Goal: Transaction & Acquisition: Book appointment/travel/reservation

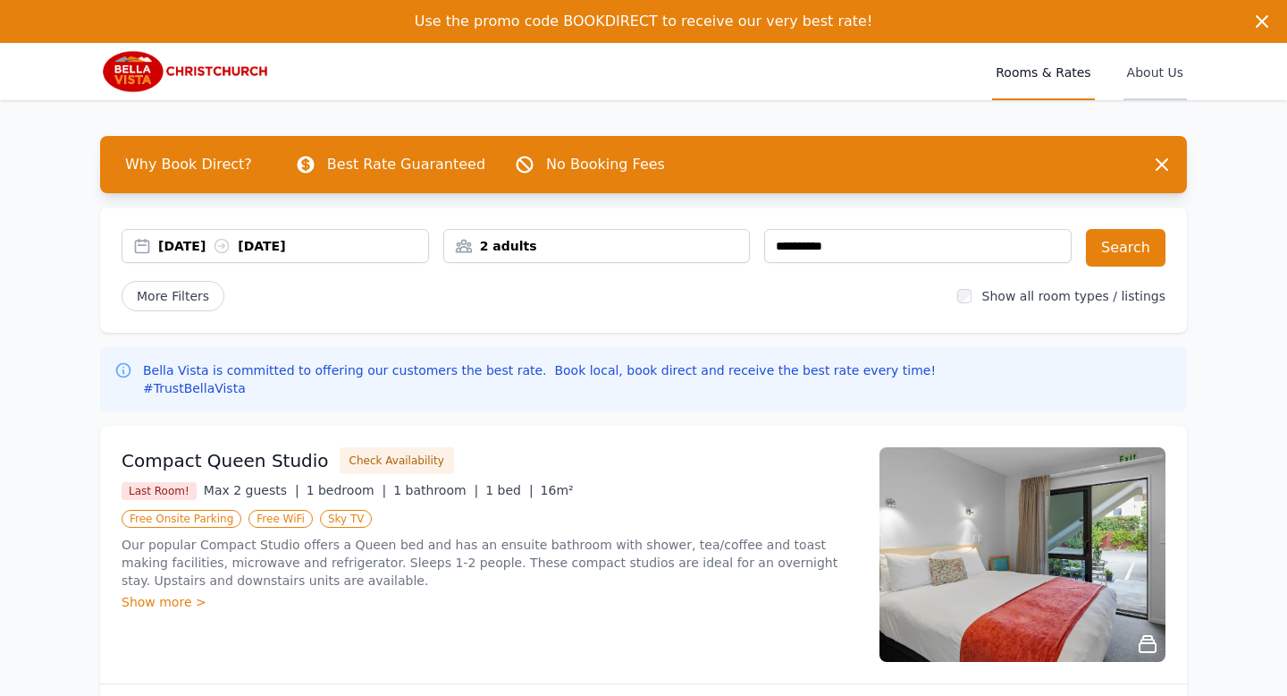
click at [1146, 69] on span "About Us" at bounding box center [1155, 71] width 63 height 57
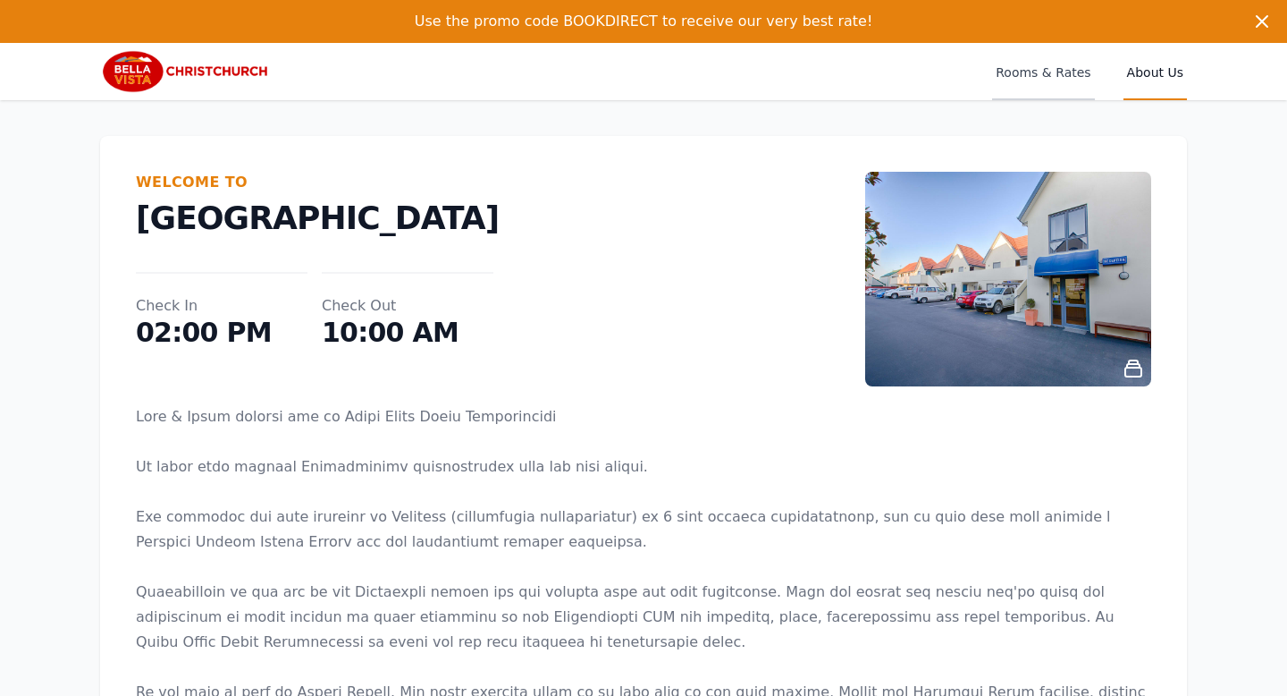
click at [1058, 72] on span "Rooms & Rates" at bounding box center [1043, 71] width 102 height 57
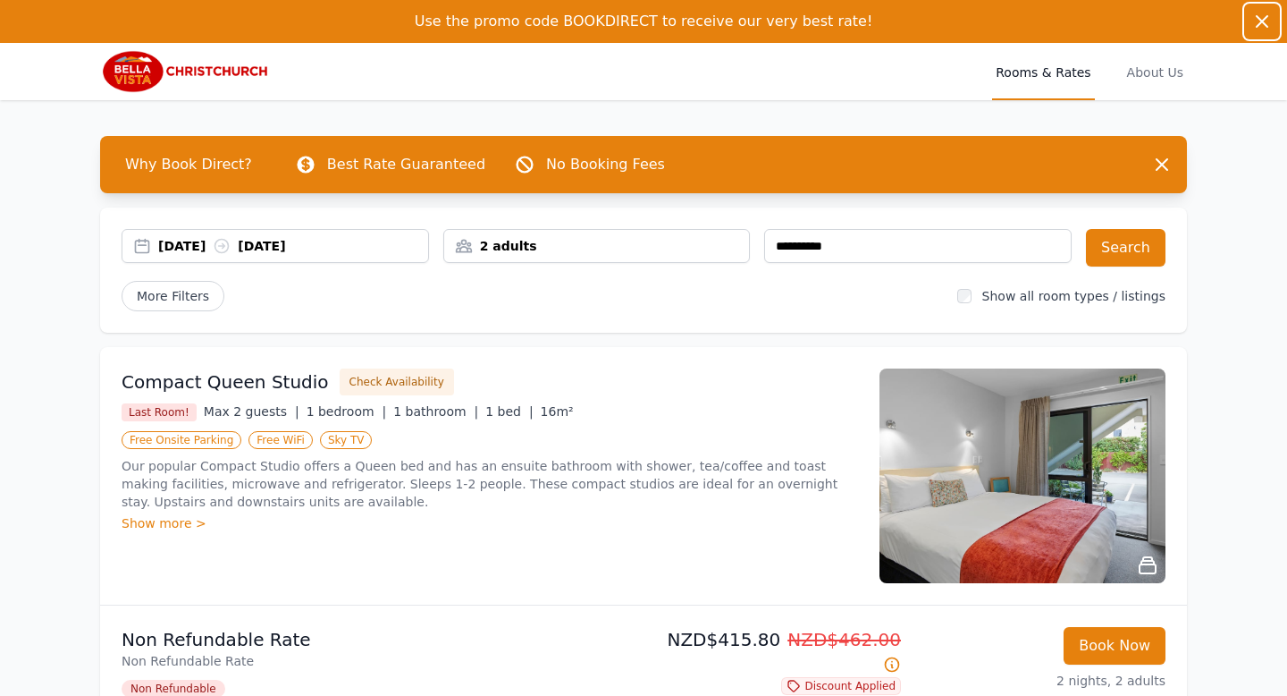
click at [1264, 18] on icon "button" at bounding box center [1262, 21] width 11 height 11
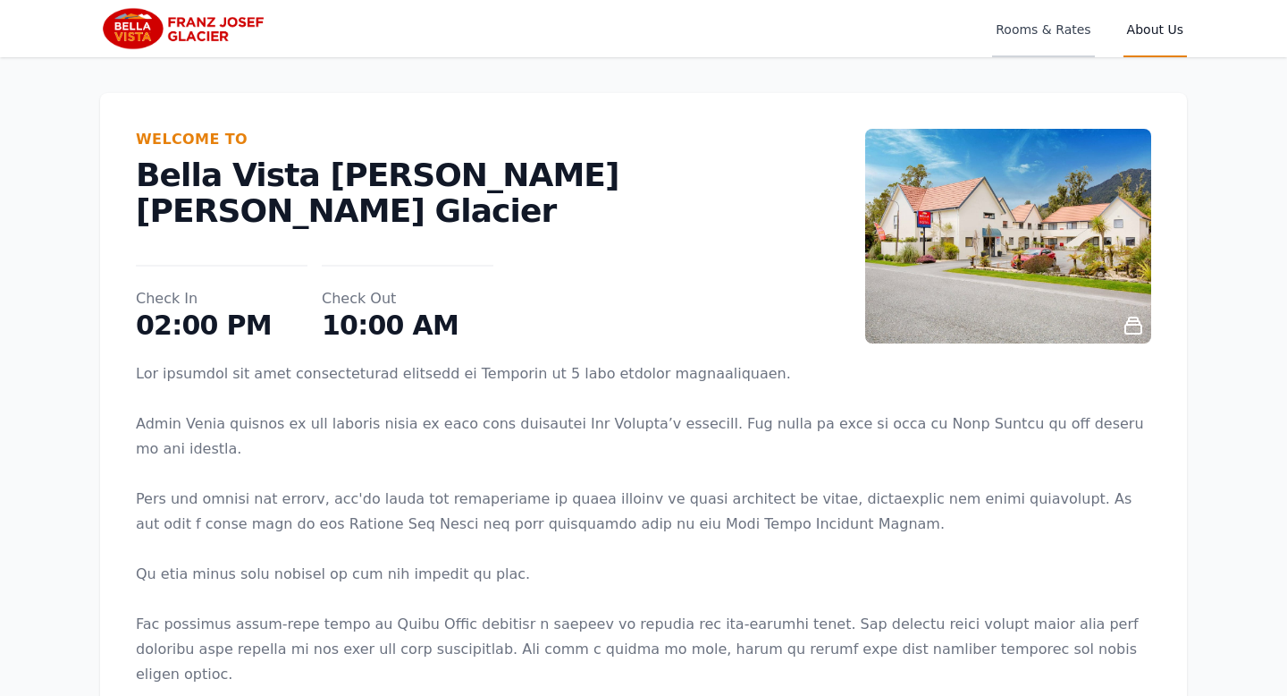
click at [1050, 31] on span "Rooms & Rates" at bounding box center [1043, 28] width 102 height 57
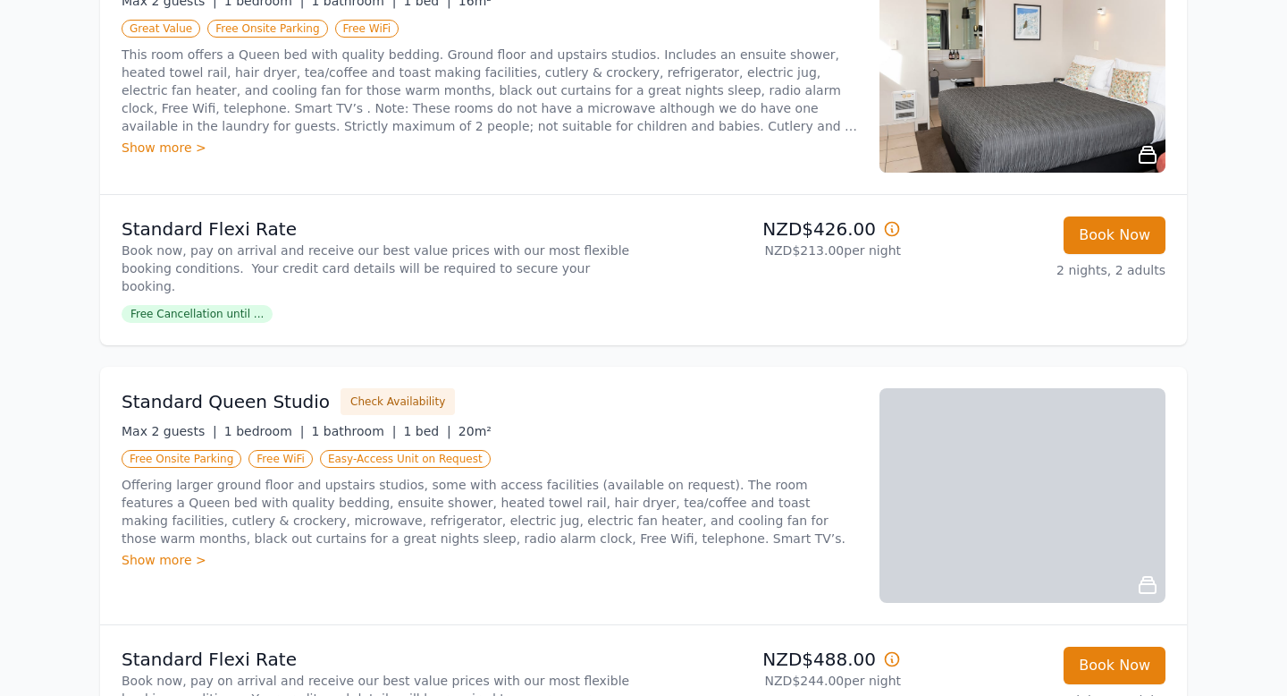
scroll to position [293, 0]
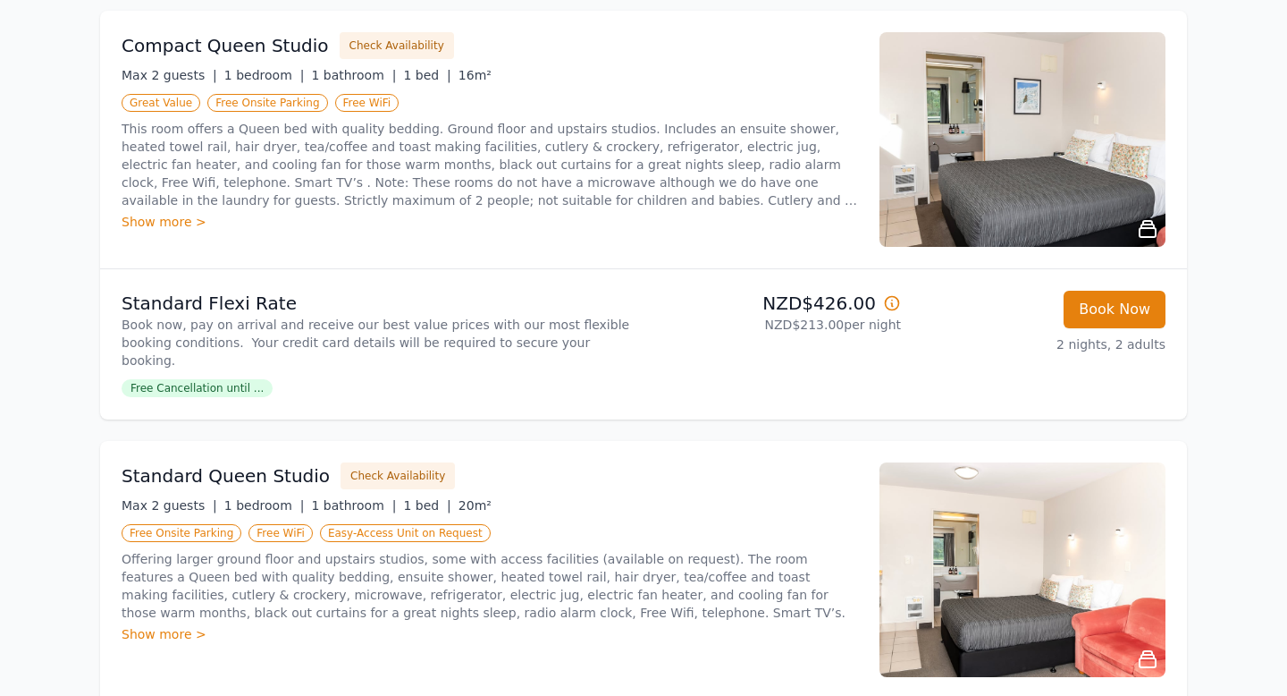
click at [1000, 166] on img at bounding box center [1023, 139] width 286 height 215
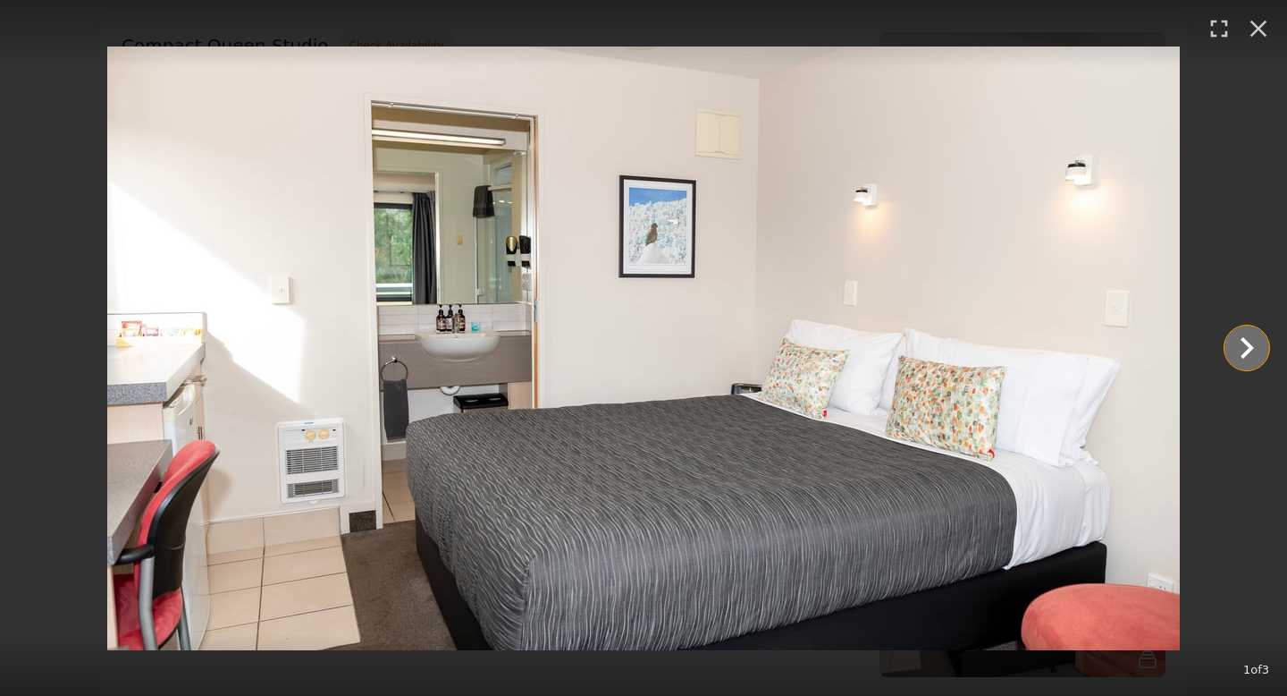
click at [1250, 343] on icon "Show slide 2 of 3" at bounding box center [1247, 347] width 13 height 21
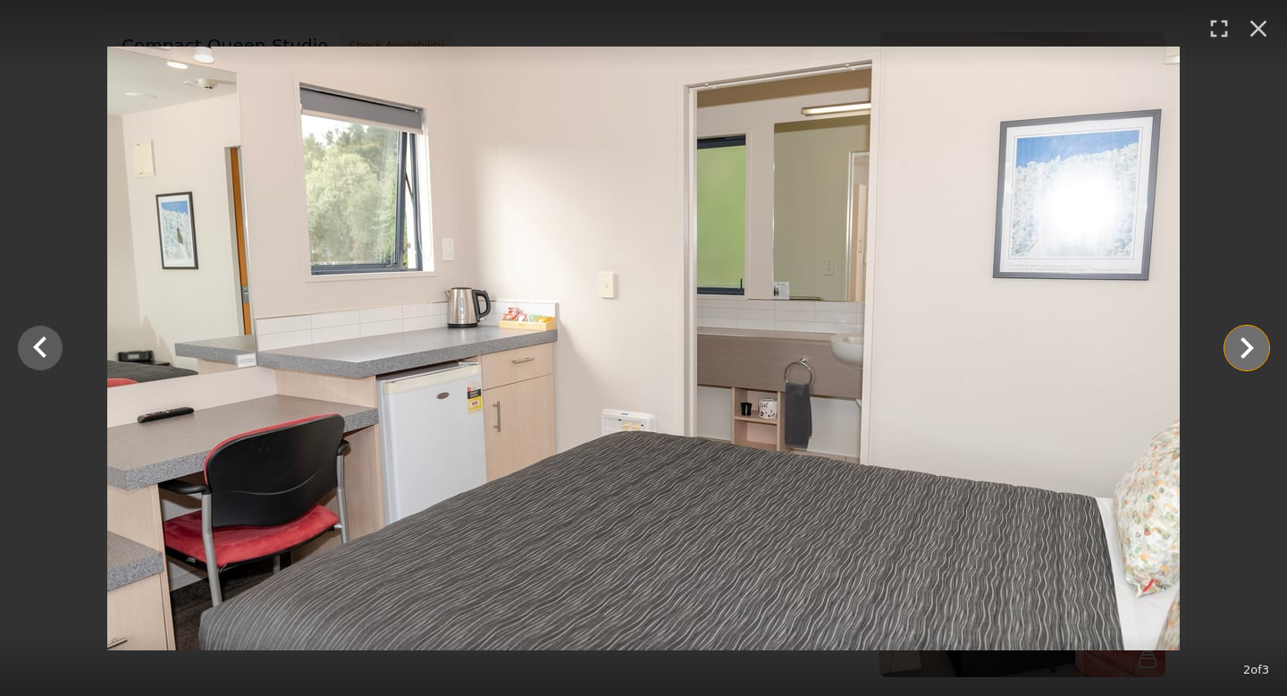
click at [1248, 345] on icon "Show slide 3 of 3" at bounding box center [1247, 347] width 13 height 21
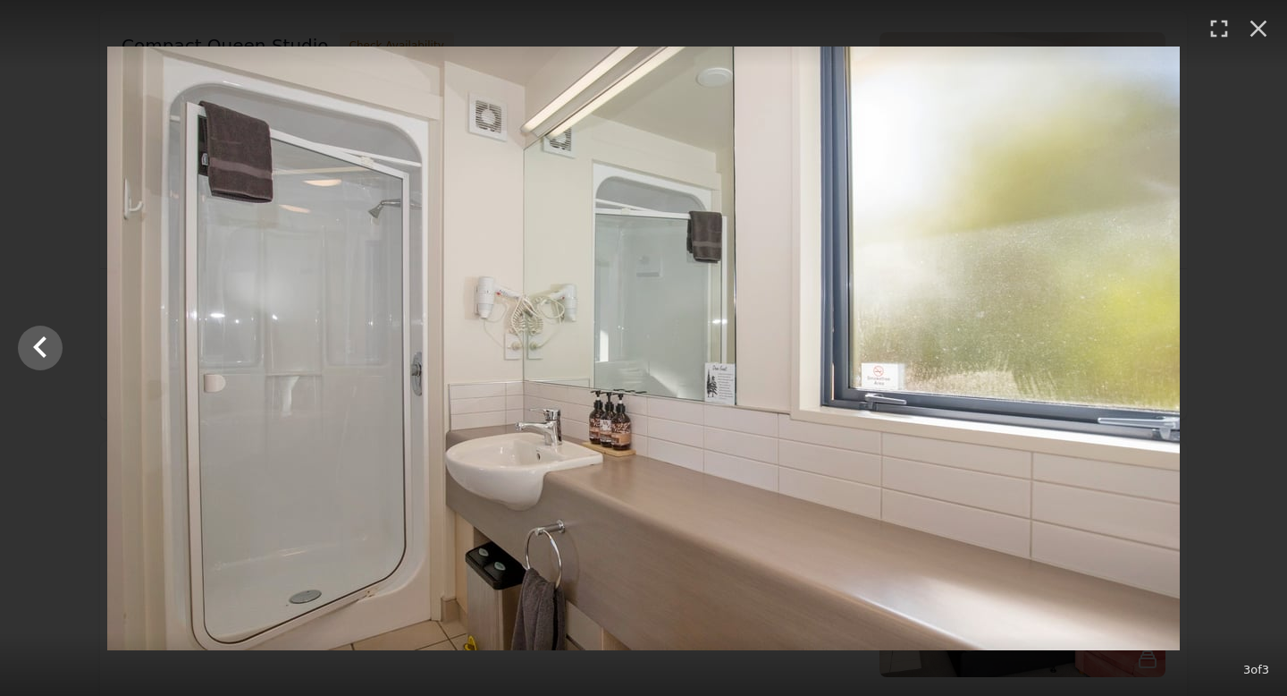
click at [1248, 345] on div at bounding box center [643, 347] width 1287 height 603
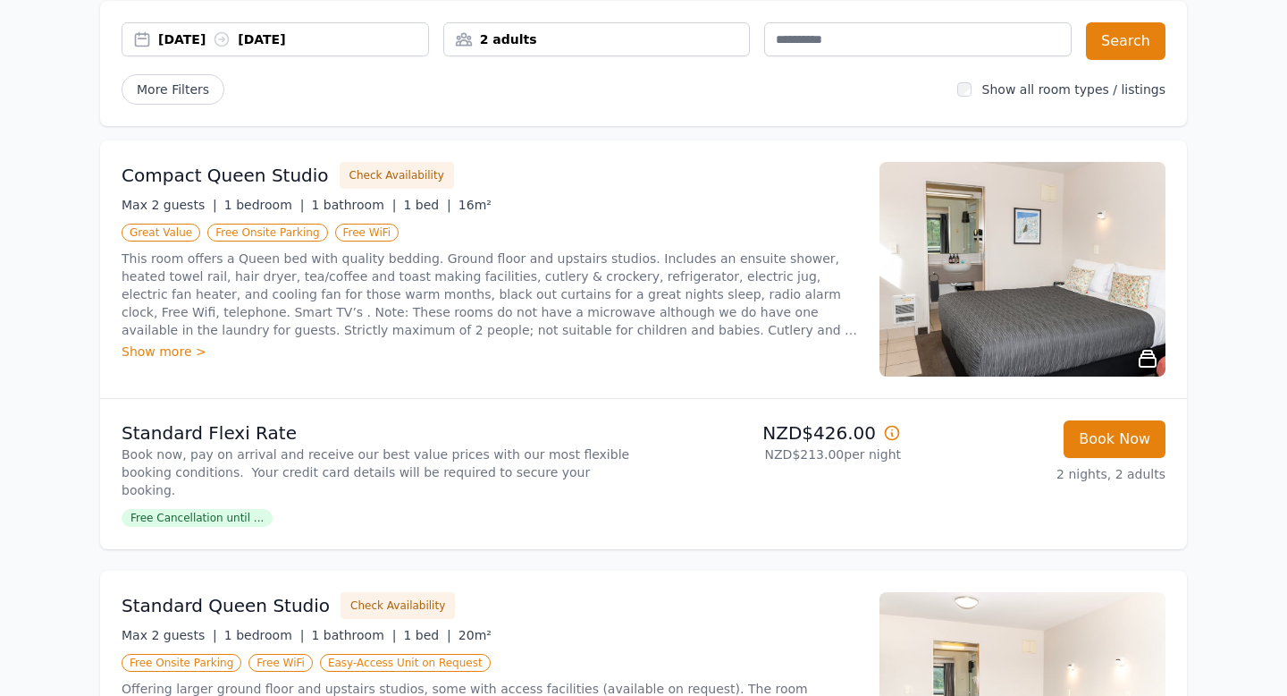
scroll to position [166, 0]
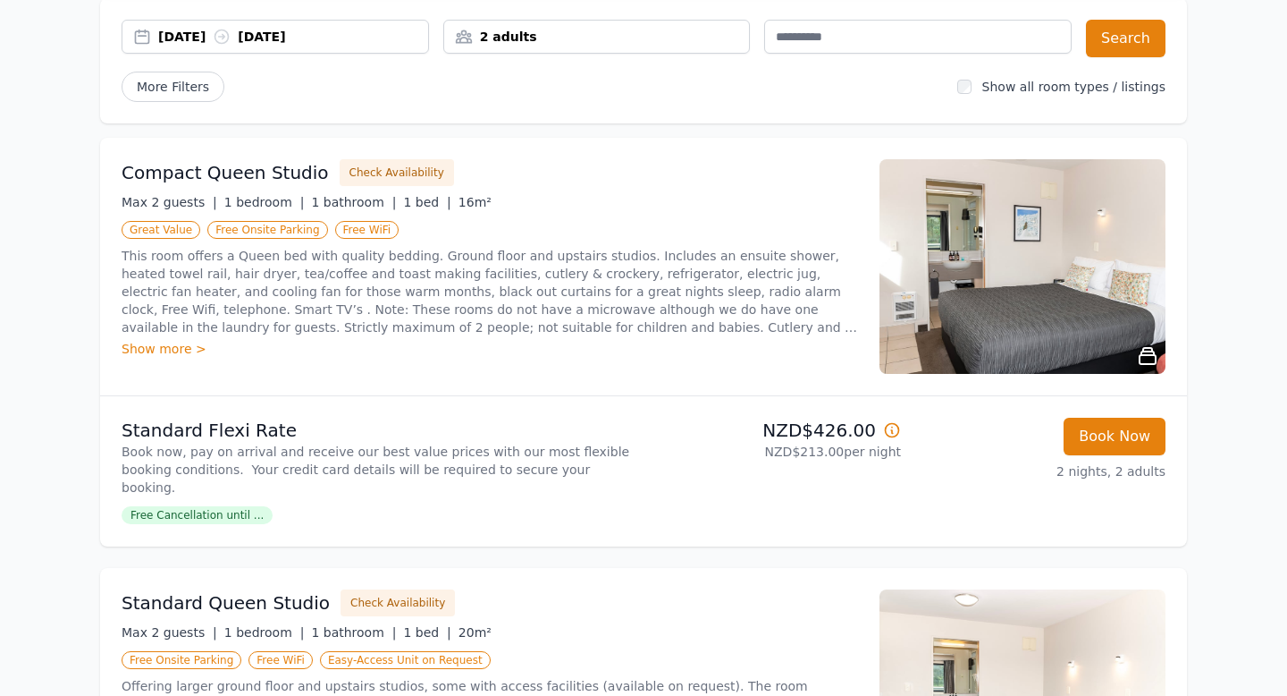
click at [178, 506] on span "Free Cancellation until ..." at bounding box center [197, 515] width 151 height 18
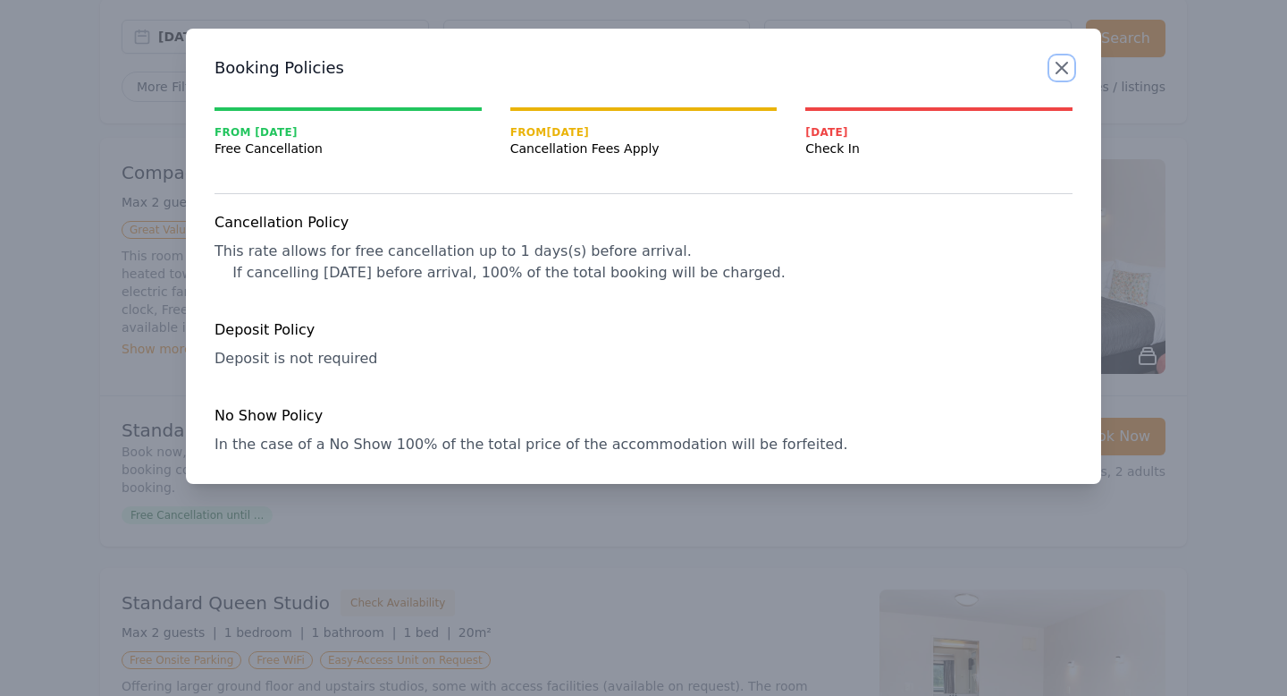
click at [1064, 70] on icon "button" at bounding box center [1062, 68] width 11 height 11
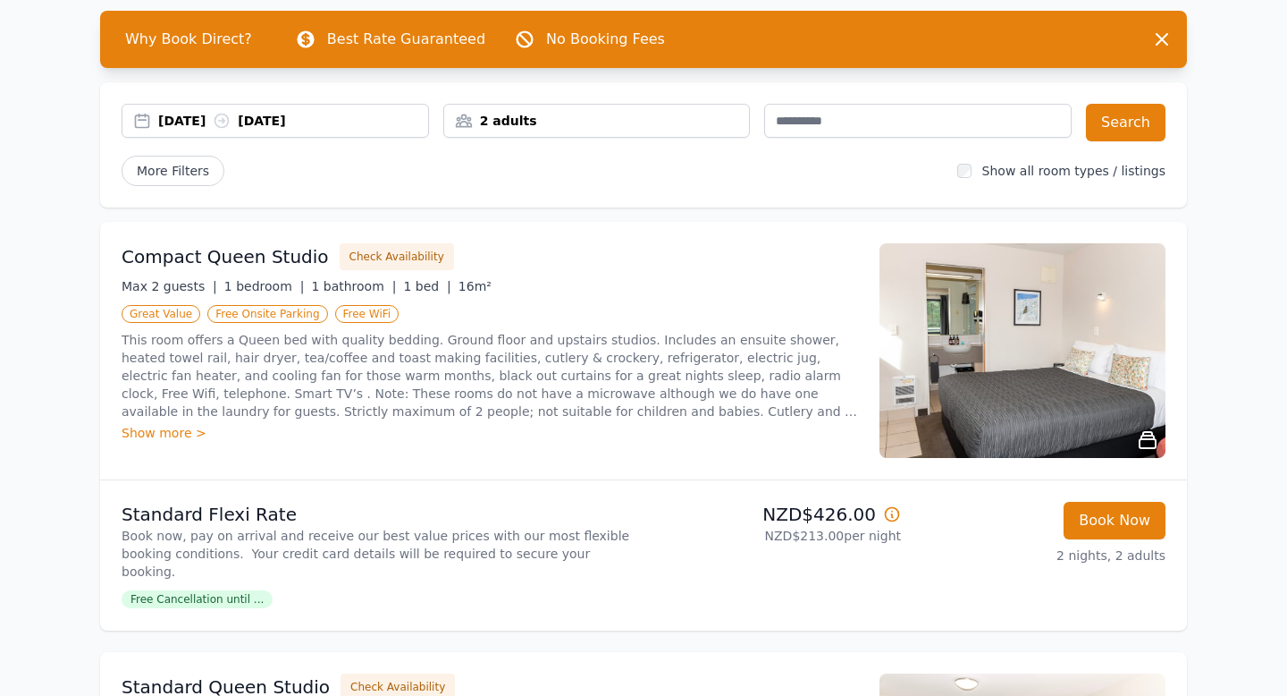
scroll to position [66, 0]
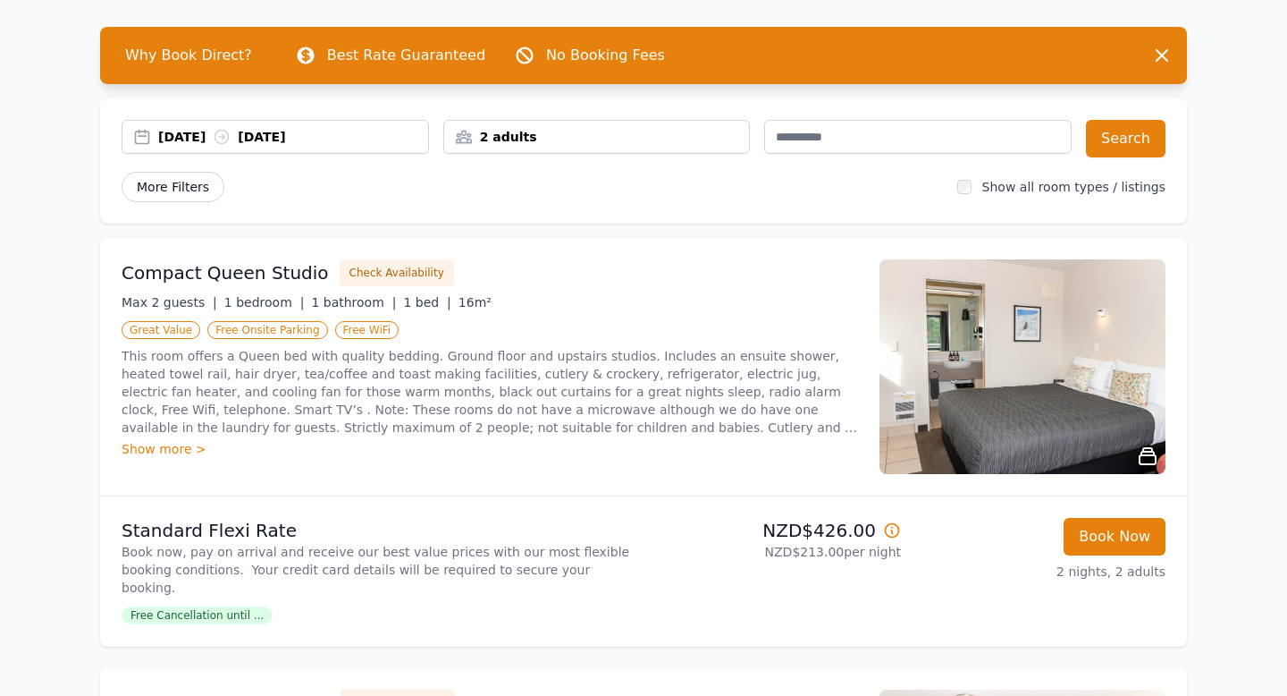
click at [184, 185] on span "More Filters" at bounding box center [173, 187] width 103 height 30
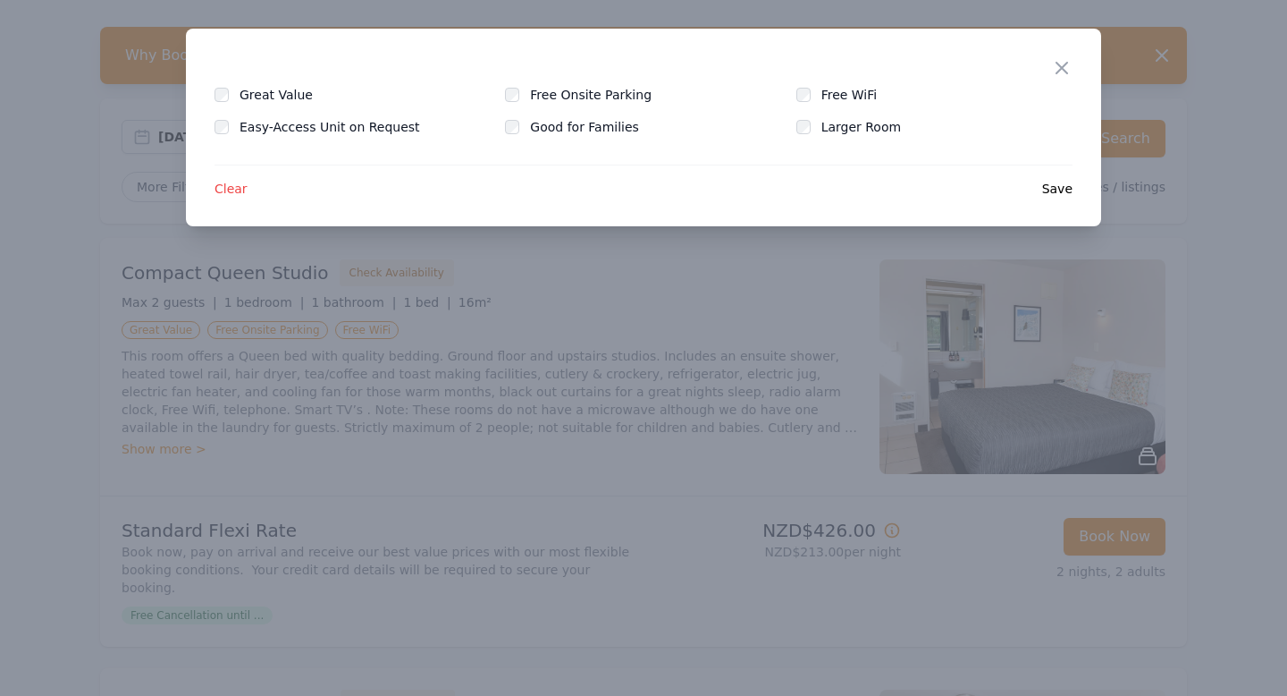
click at [523, 299] on div at bounding box center [643, 348] width 1287 height 696
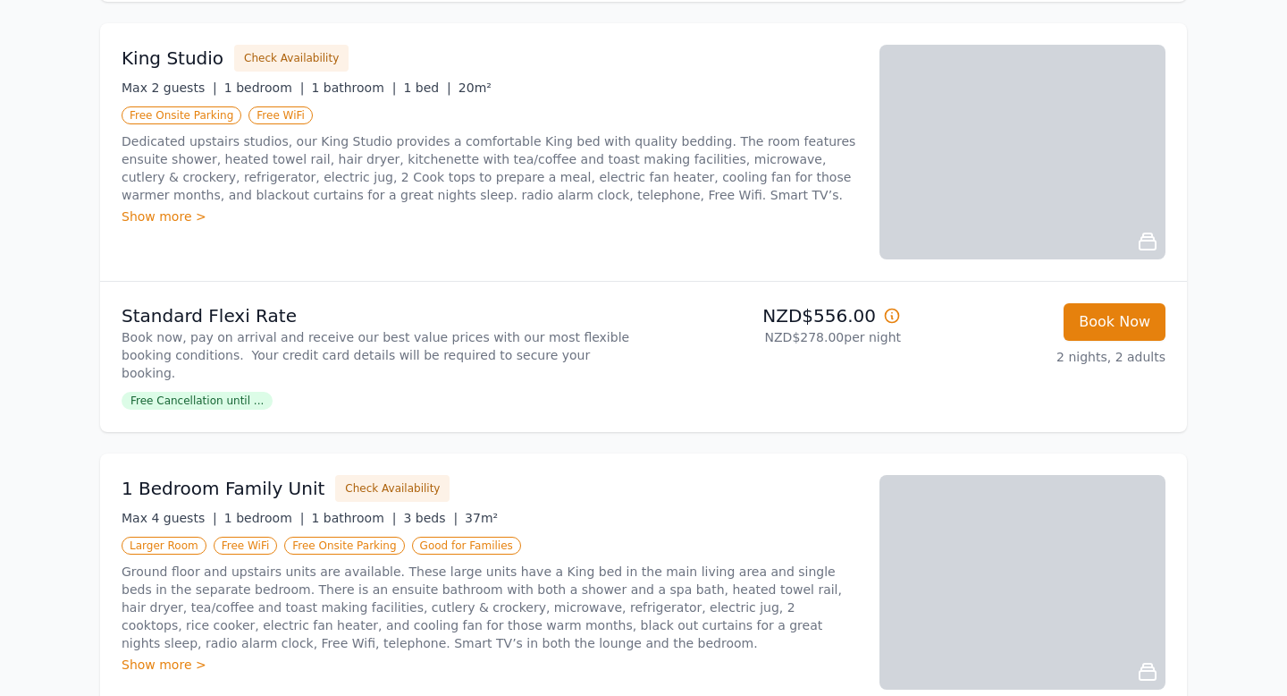
scroll to position [1561, 0]
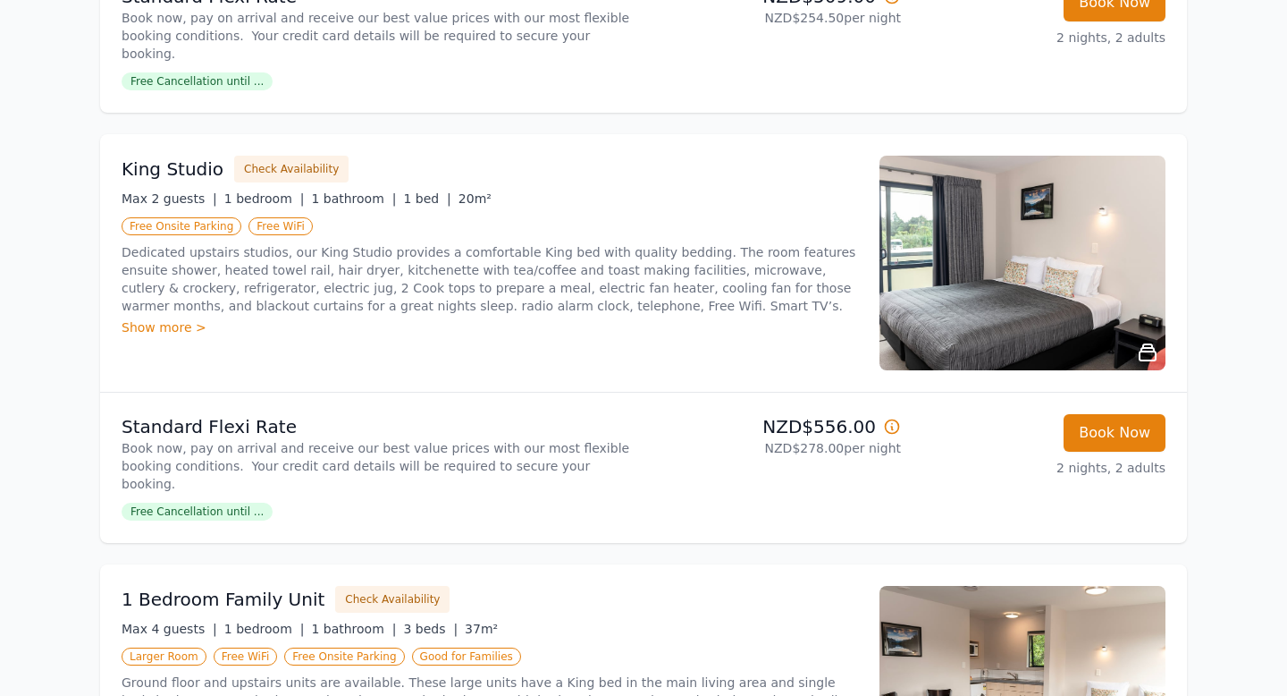
click at [427, 297] on div "King Studio Check Availability Max 2 guests | 1 bedroom | 1 bathroom | 1 bed | …" at bounding box center [490, 263] width 737 height 215
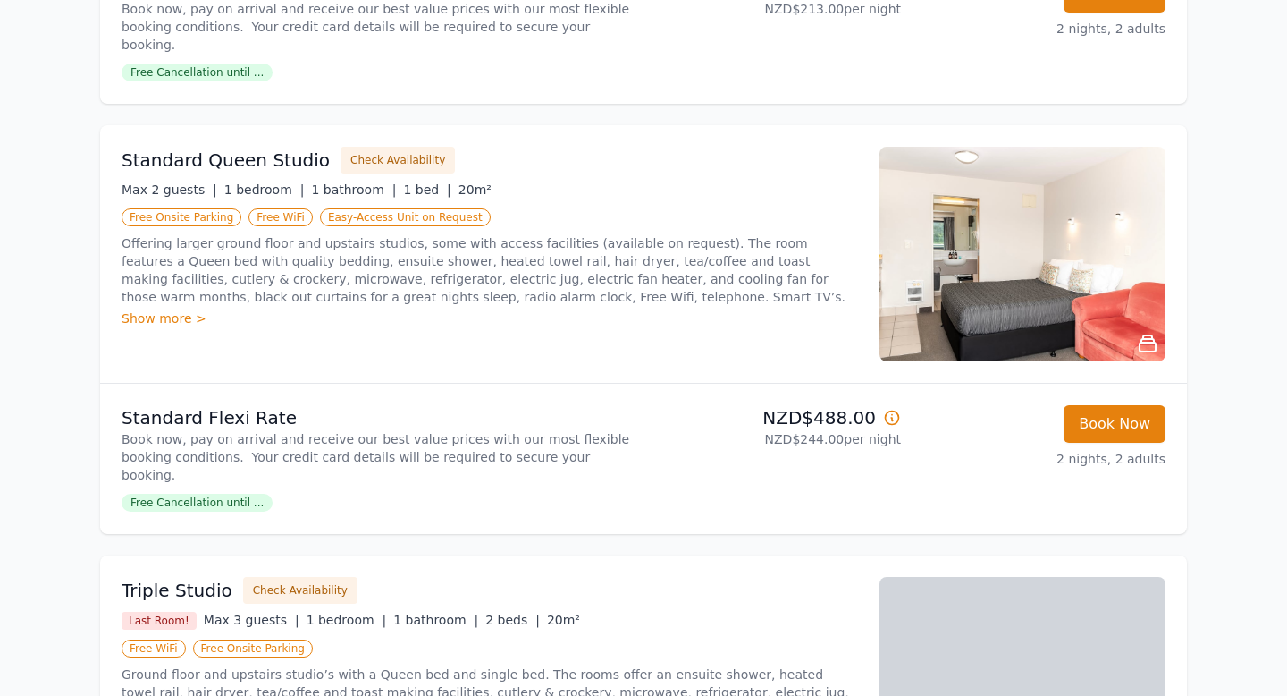
scroll to position [586, 0]
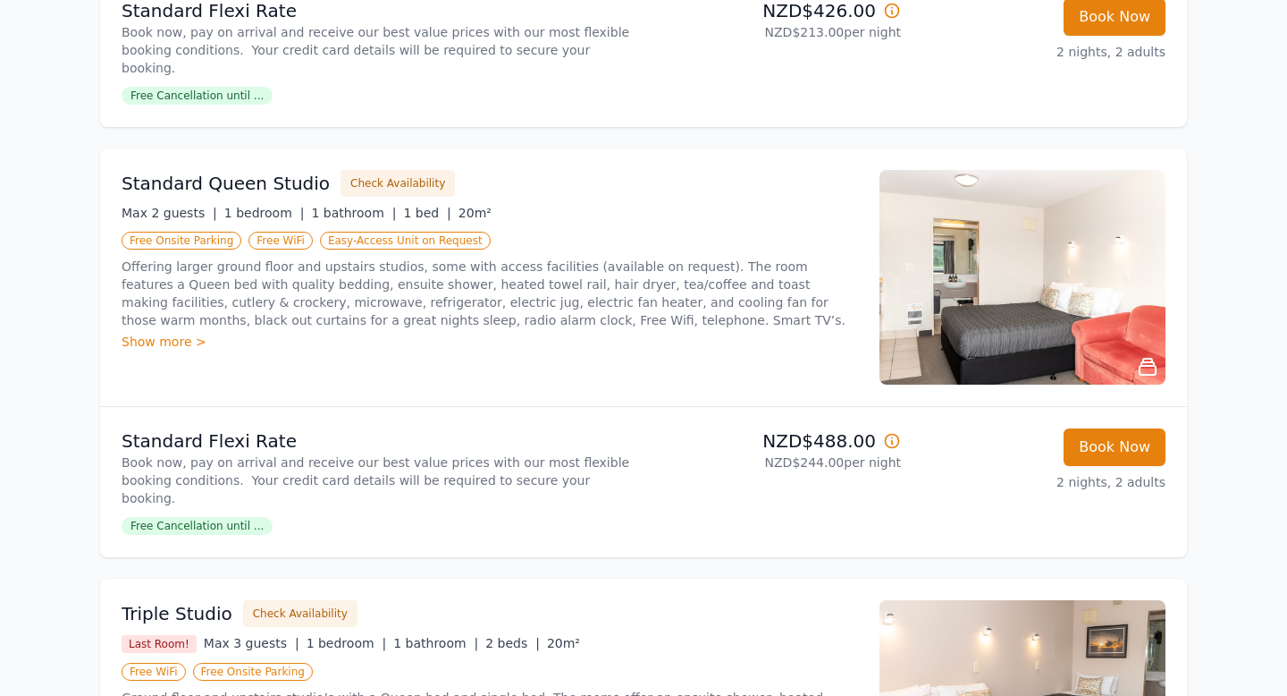
click at [495, 288] on p "Offering larger ground floor and upstairs studios, some with access facilities …" at bounding box center [490, 293] width 737 height 72
click at [168, 333] on div "Show more >" at bounding box center [490, 342] width 737 height 18
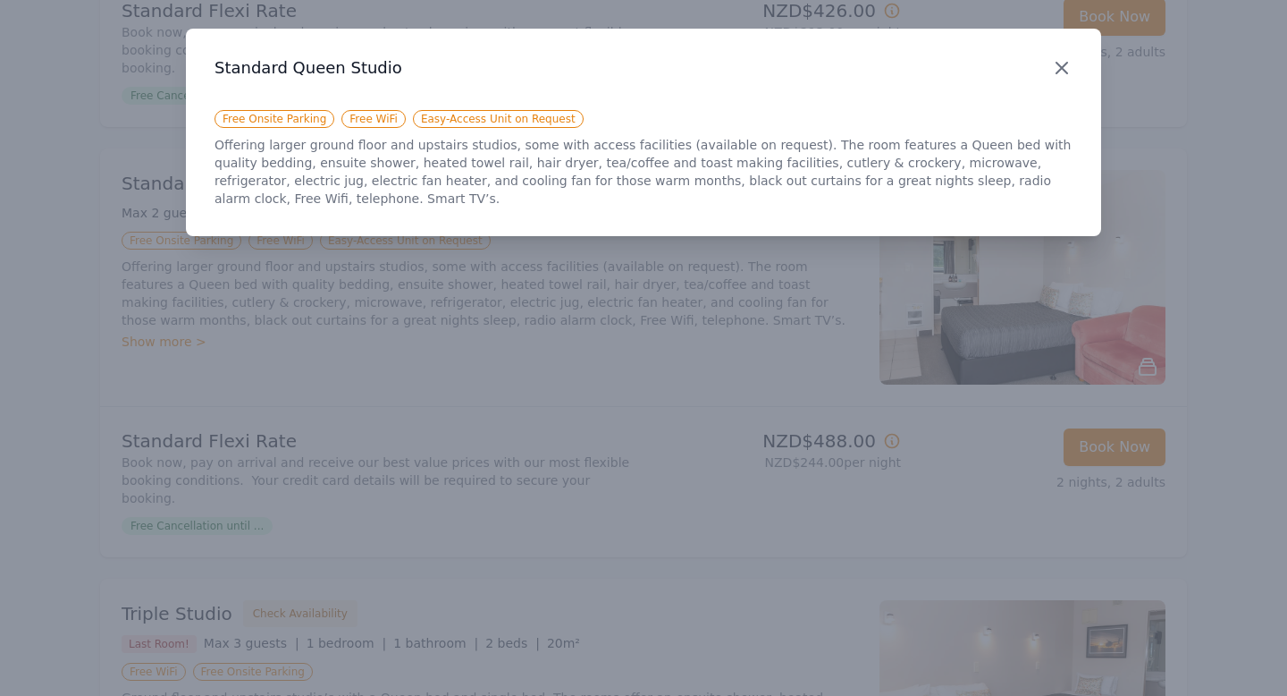
click at [1065, 65] on icon "button" at bounding box center [1062, 68] width 11 height 11
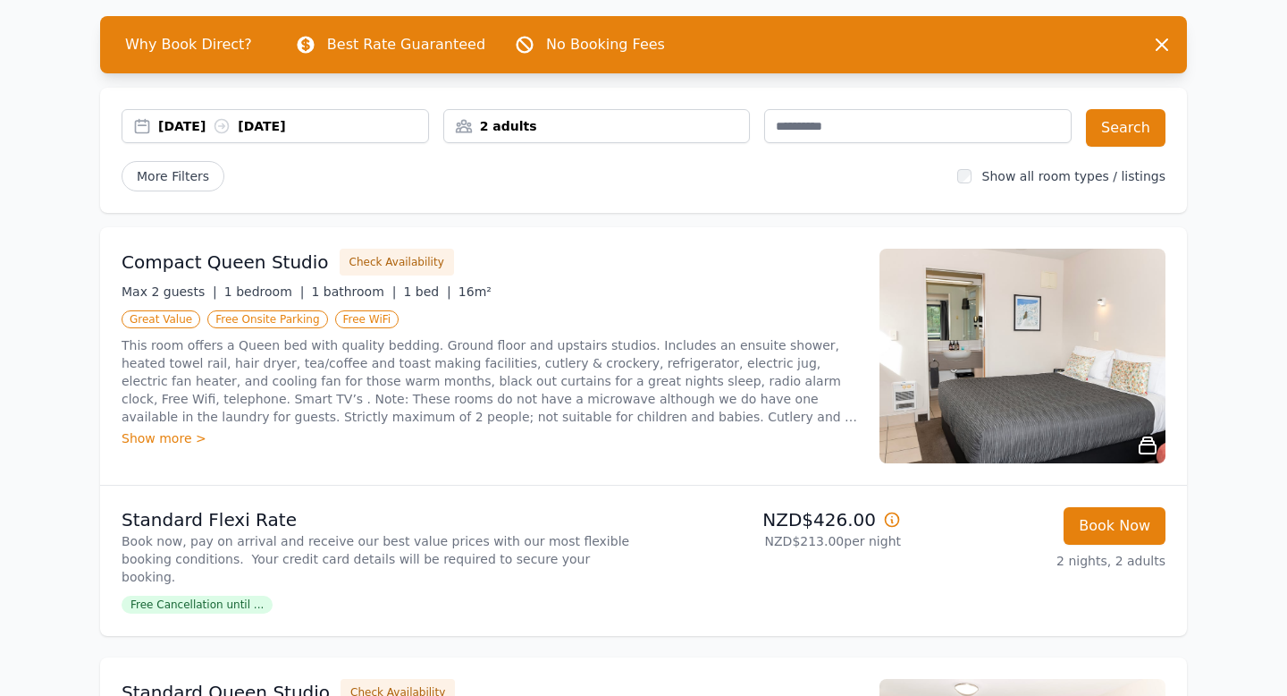
scroll to position [74, 0]
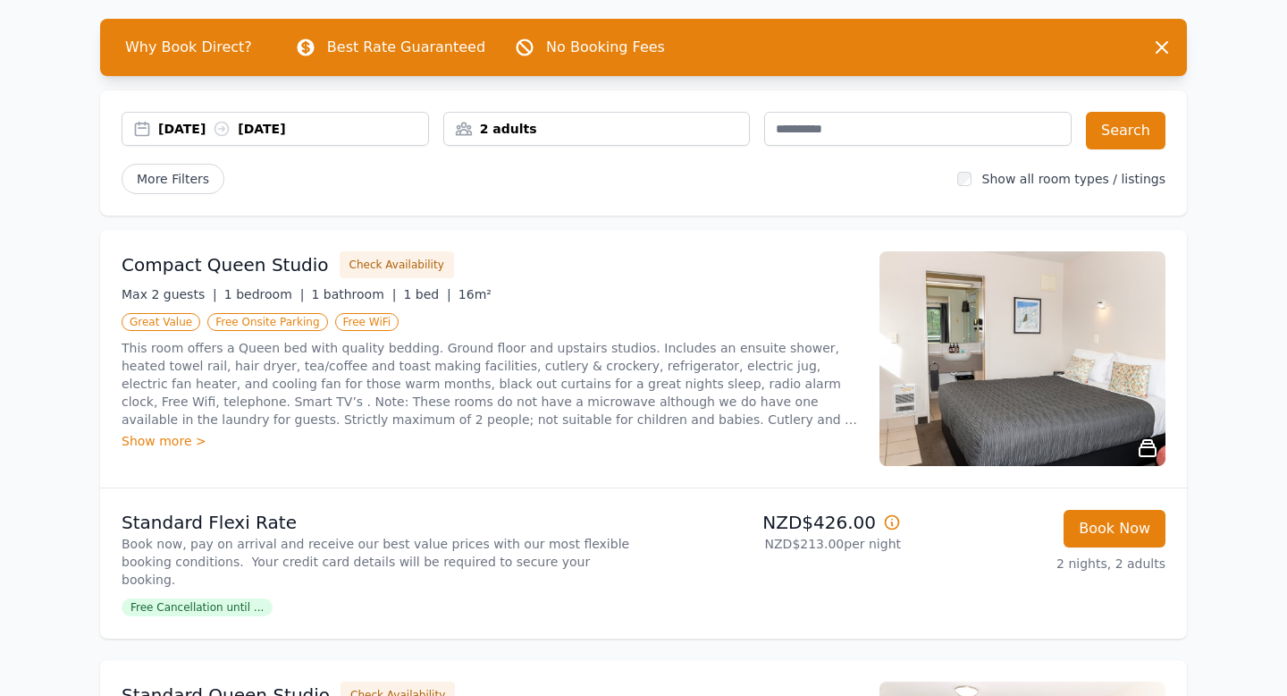
click at [701, 282] on div "Compact Queen Studio Check Availability Max 2 guests | 1 bedroom | 1 bathroom |…" at bounding box center [490, 358] width 737 height 215
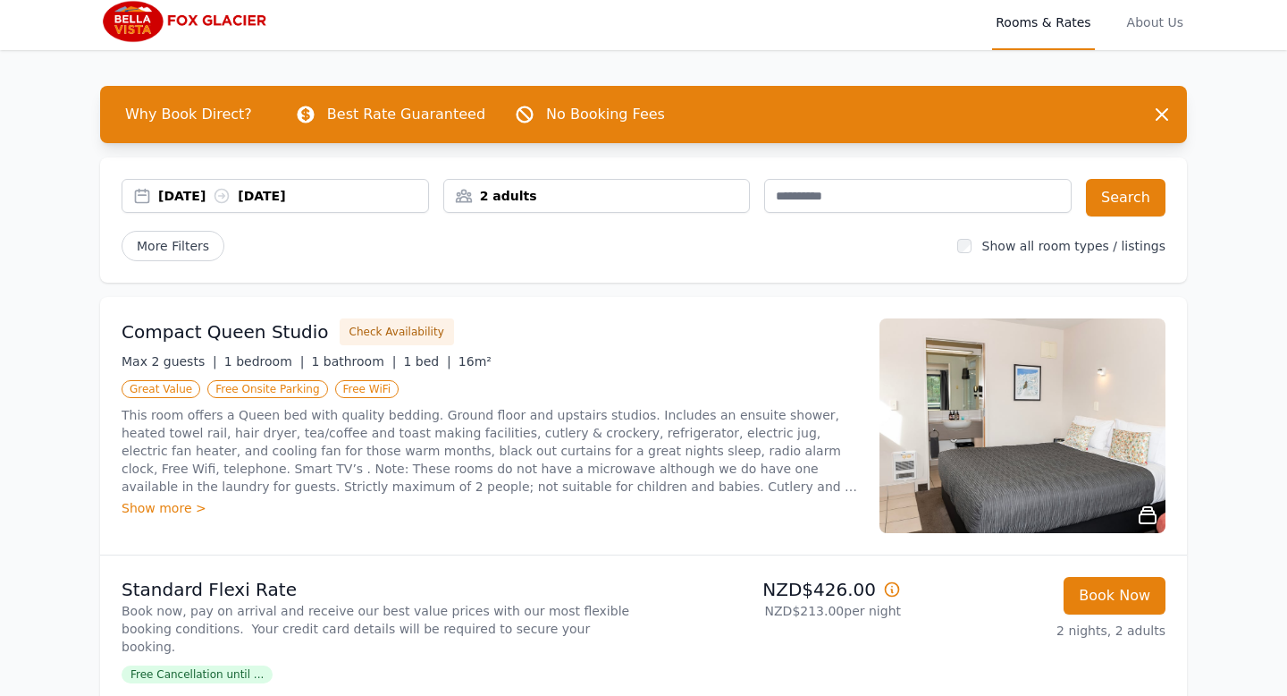
scroll to position [0, 0]
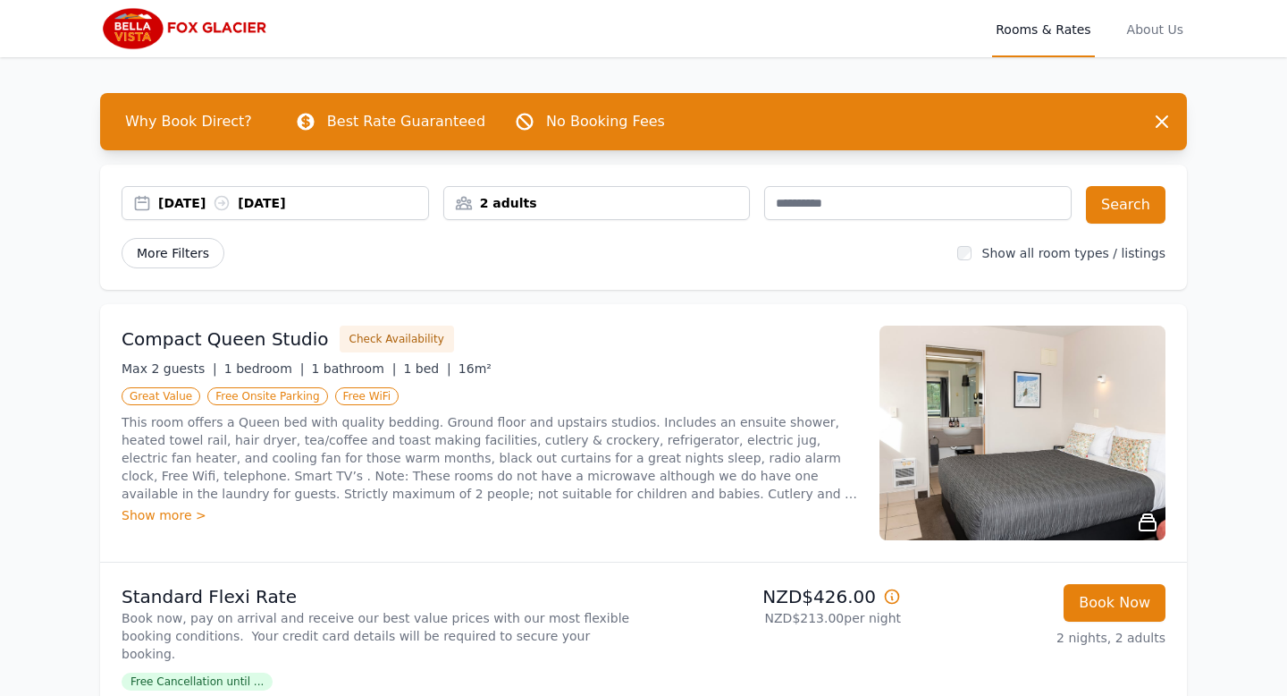
click at [193, 249] on span "More Filters" at bounding box center [173, 253] width 103 height 30
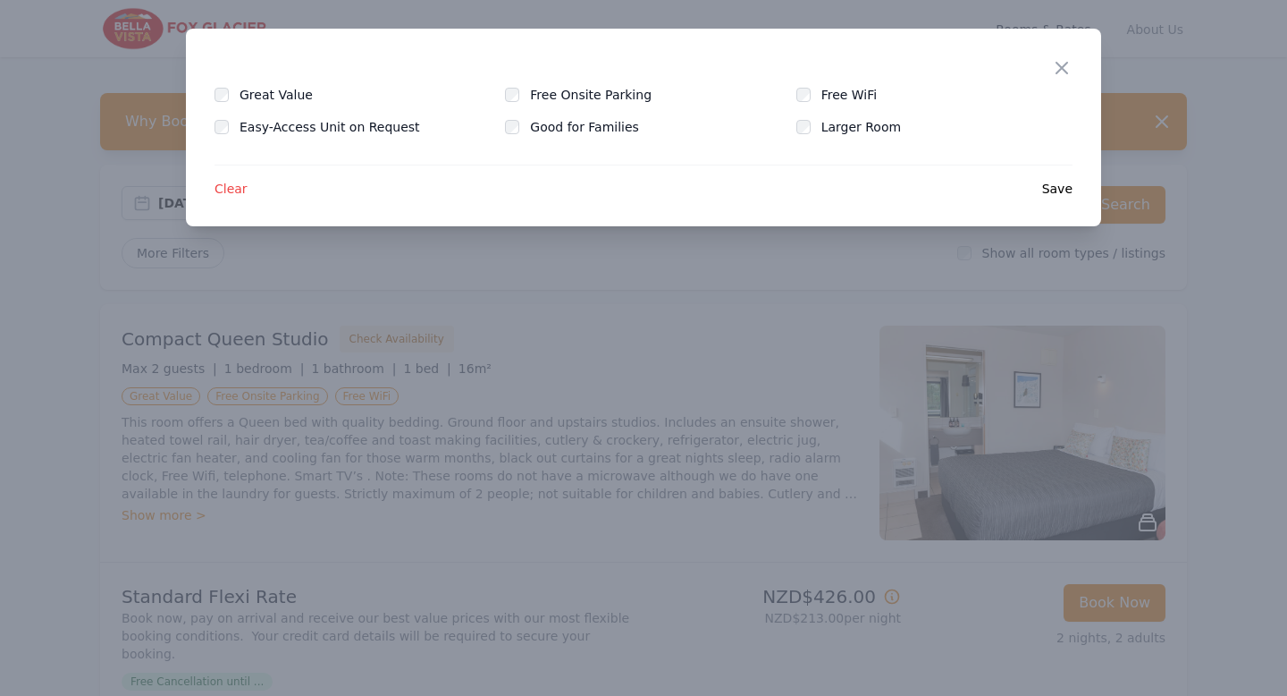
click at [789, 282] on div at bounding box center [643, 348] width 1287 height 696
